Goal: Information Seeking & Learning: Learn about a topic

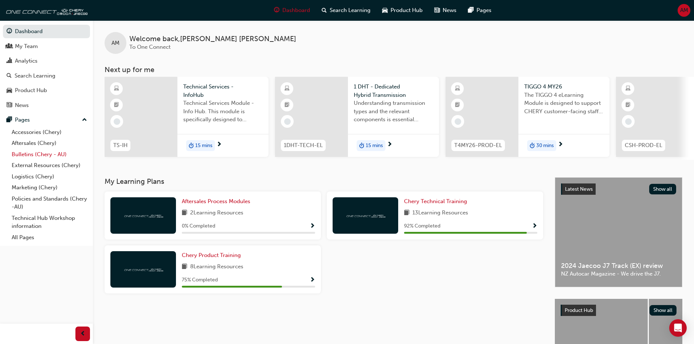
click at [33, 156] on link "Bulletins (Chery - AU)" at bounding box center [49, 154] width 81 height 11
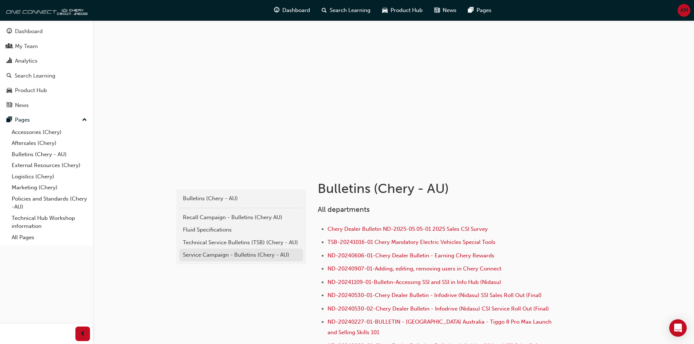
click at [231, 252] on div "Service Campaign - Bulletins (Chery - AU)" at bounding box center [241, 255] width 117 height 8
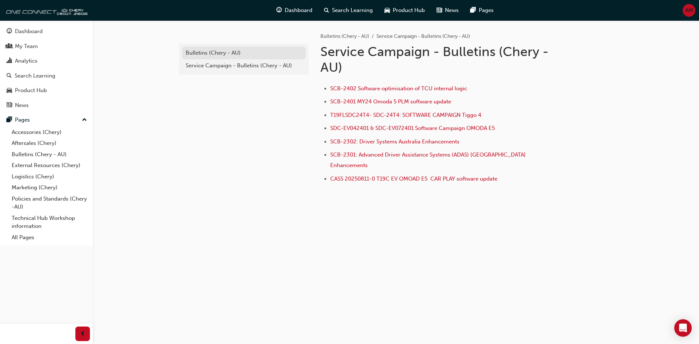
click at [235, 55] on div "Bulletins (Chery - AU)" at bounding box center [244, 53] width 117 height 8
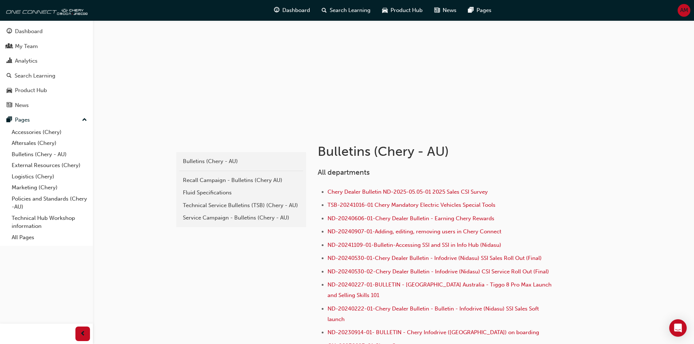
scroll to position [36, 0]
click at [279, 211] on link "Technical Service Bulletins (TSB) (Chery - AU)" at bounding box center [241, 206] width 124 height 13
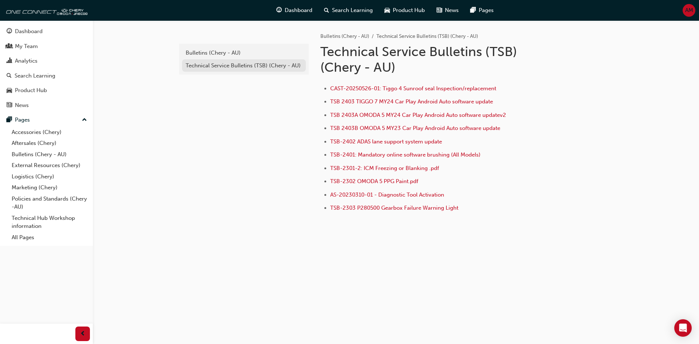
click at [237, 67] on div "Technical Service Bulletins (TSB) (Chery - AU)" at bounding box center [244, 66] width 117 height 8
click at [244, 61] on link "Technical Service Bulletins (TSB) (Chery - AU)" at bounding box center [244, 65] width 124 height 13
click at [240, 55] on div "Bulletins (Chery - AU)" at bounding box center [244, 53] width 117 height 8
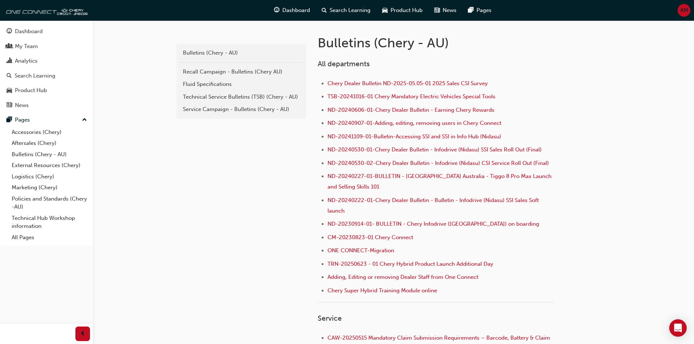
scroll to position [364, 0]
